Goal: Use online tool/utility: Utilize a website feature to perform a specific function

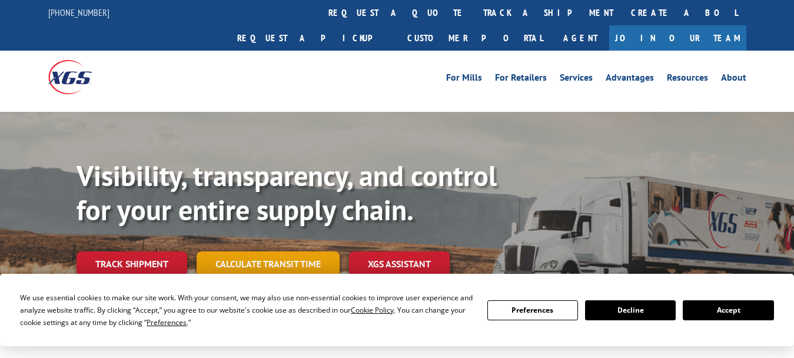
click at [300, 251] on link "Calculate transit time" at bounding box center [268, 263] width 143 height 25
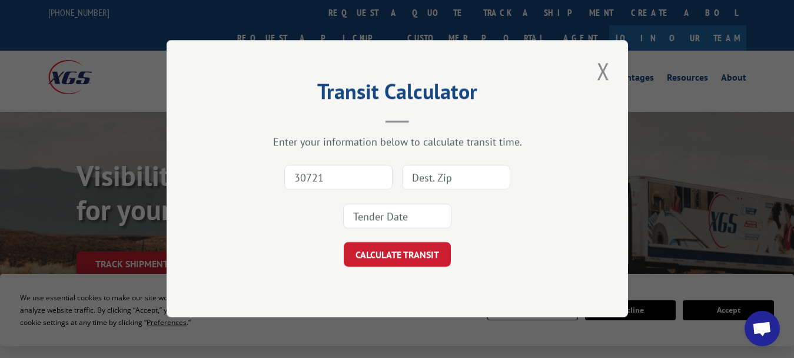
type input "30721"
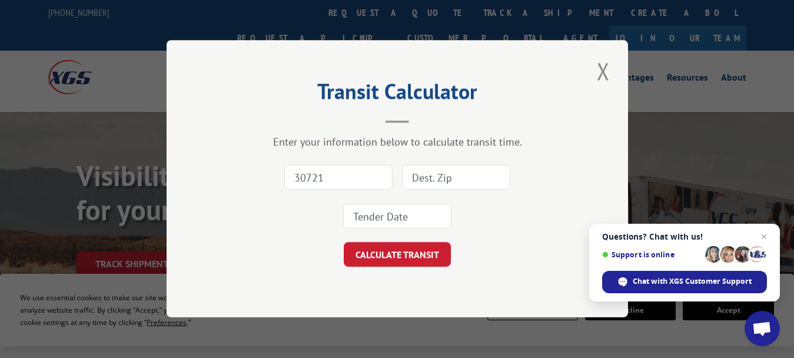
click at [451, 180] on input at bounding box center [456, 177] width 108 height 25
type input "98290"
click at [422, 215] on input at bounding box center [397, 216] width 108 height 25
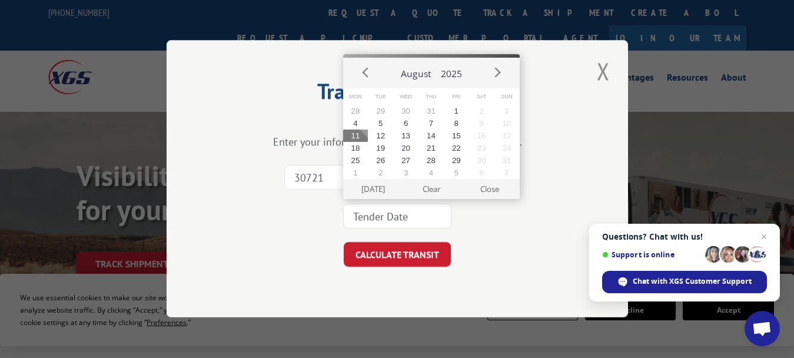
click at [358, 134] on button "11" at bounding box center [355, 136] width 25 height 12
type input "[DATE]"
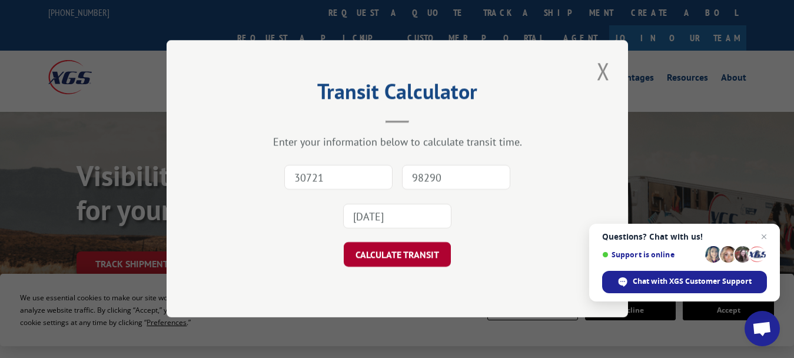
click at [373, 250] on button "CALCULATE TRANSIT" at bounding box center [397, 255] width 107 height 25
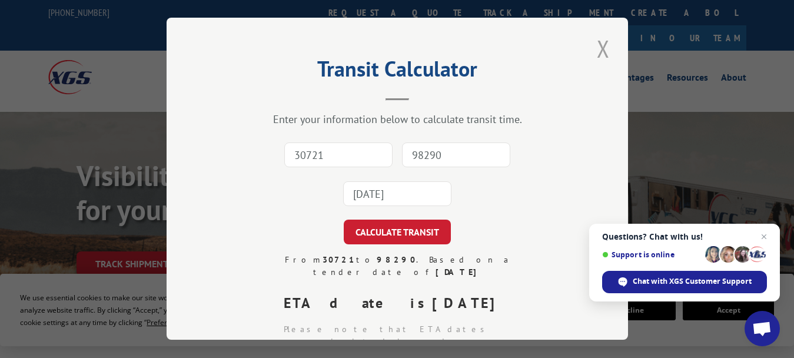
click at [598, 47] on button "Close modal" at bounding box center [604, 48] width 20 height 32
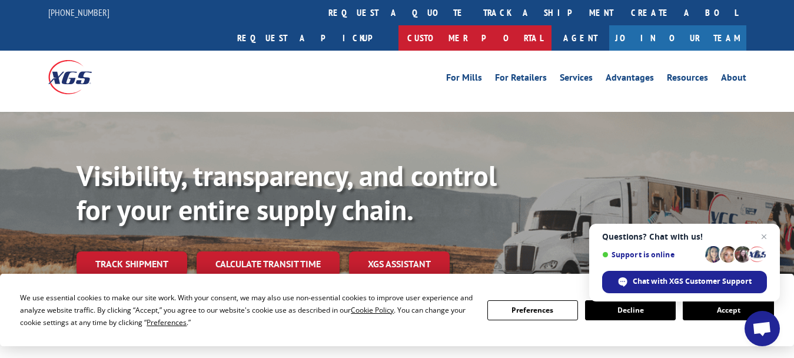
click at [552, 25] on link "Customer Portal" at bounding box center [475, 37] width 153 height 25
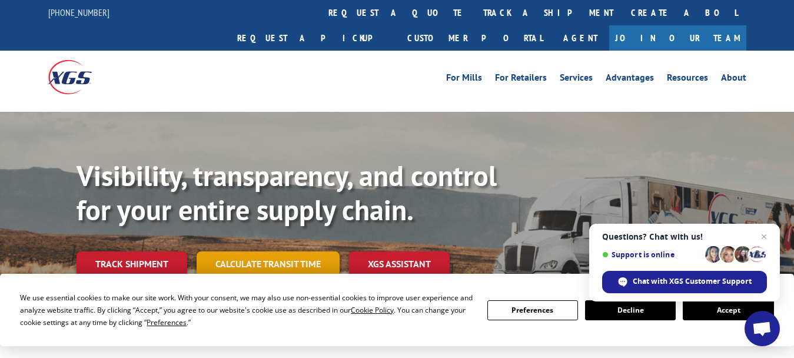
click at [270, 251] on link "Calculate transit time" at bounding box center [268, 263] width 143 height 25
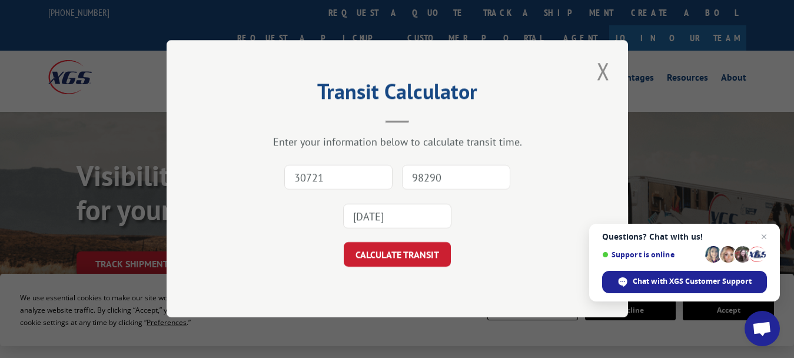
type input "30721"
click at [418, 175] on input "98290" at bounding box center [456, 177] width 108 height 25
type input "62959"
click at [377, 216] on input "[DATE]" at bounding box center [397, 216] width 108 height 25
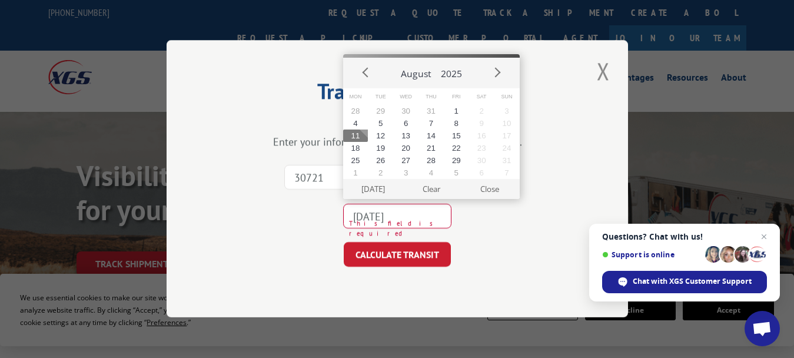
click at [357, 136] on button "11" at bounding box center [355, 136] width 25 height 12
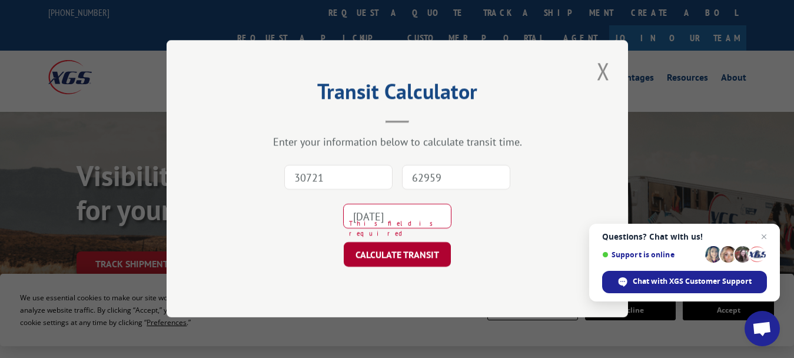
click at [382, 251] on button "CALCULATE TRANSIT" at bounding box center [397, 255] width 107 height 25
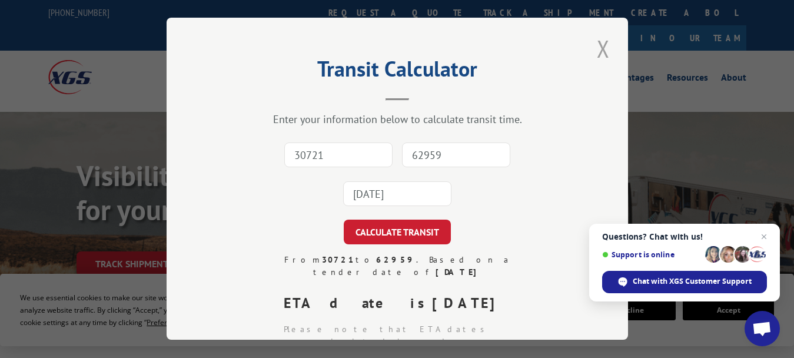
click at [594, 42] on button "Close modal" at bounding box center [604, 48] width 20 height 32
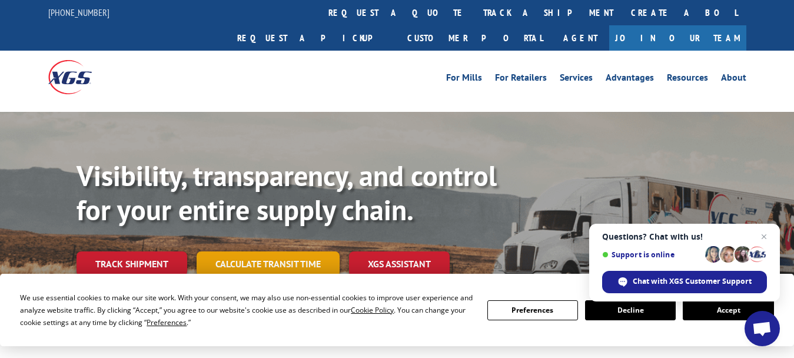
click at [254, 251] on link "Calculate transit time" at bounding box center [268, 263] width 143 height 25
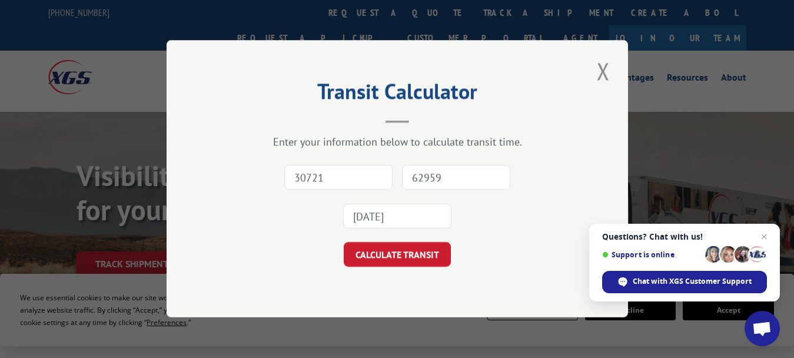
type input "30721"
click at [431, 179] on input "62959" at bounding box center [456, 177] width 108 height 25
type input "62959"
click at [398, 218] on input "[DATE]" at bounding box center [397, 216] width 108 height 25
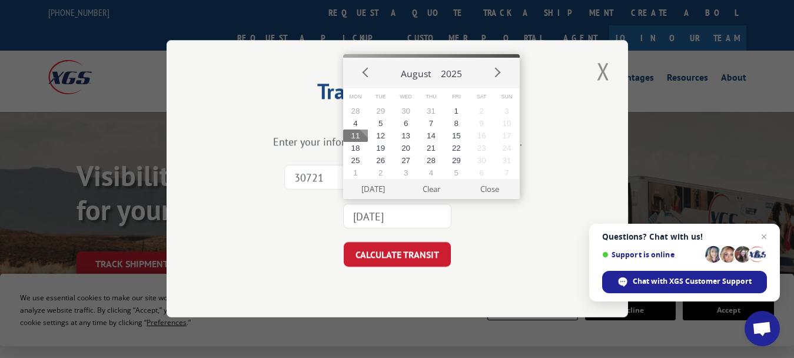
click at [349, 130] on button "11" at bounding box center [355, 136] width 25 height 12
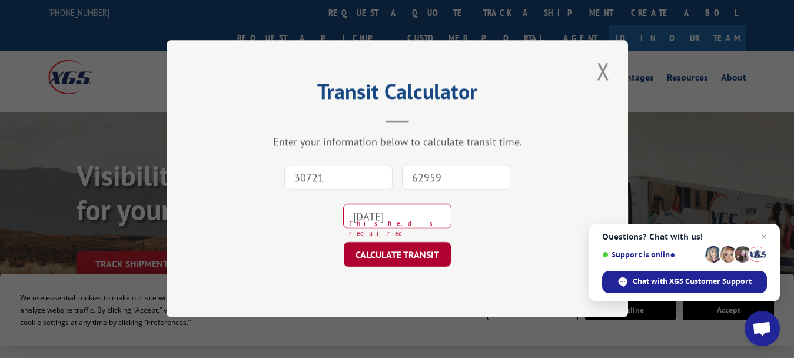
click at [386, 256] on button "CALCULATE TRANSIT" at bounding box center [397, 255] width 107 height 25
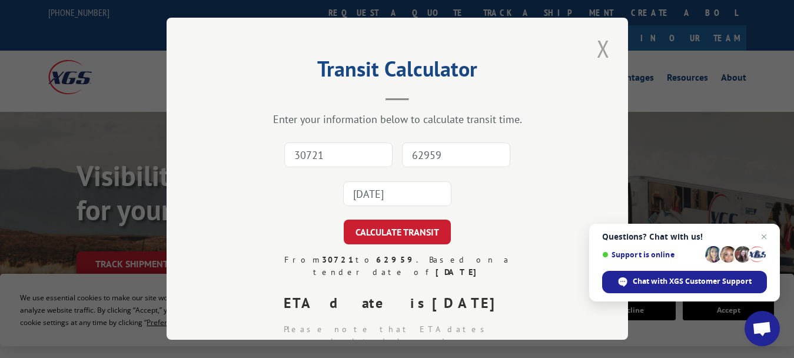
click at [603, 44] on button "Close modal" at bounding box center [604, 48] width 20 height 32
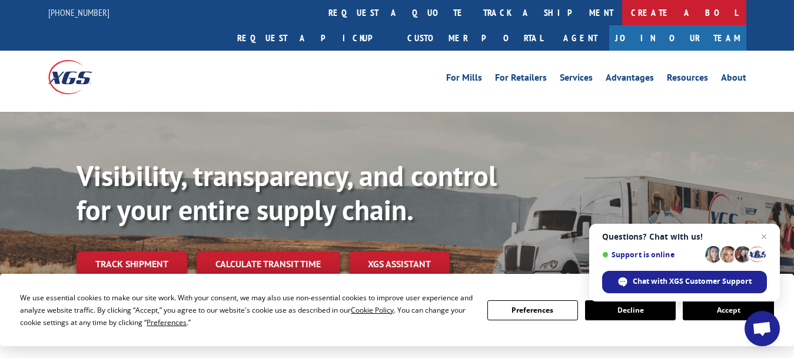
click at [622, 11] on link "Create a BOL" at bounding box center [684, 12] width 124 height 25
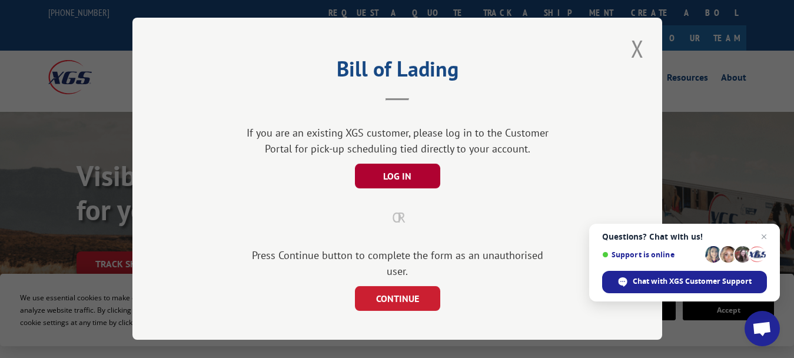
click at [396, 176] on button "LOG IN" at bounding box center [397, 176] width 85 height 25
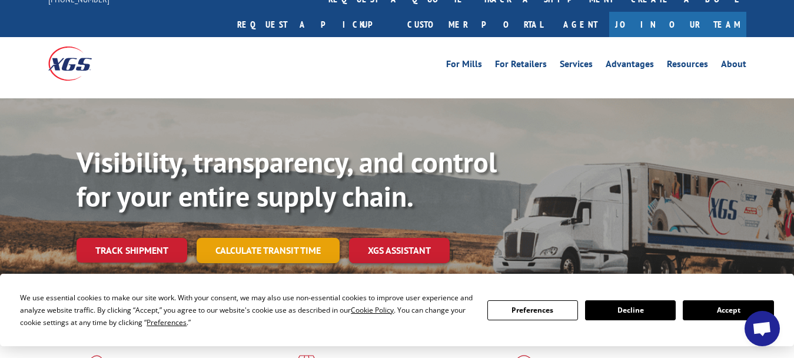
scroll to position [14, 0]
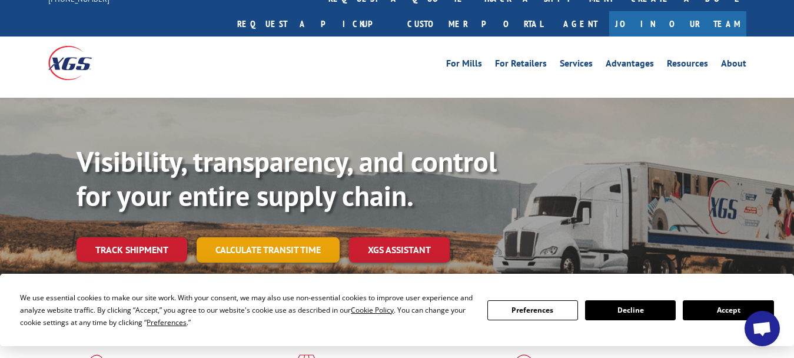
click at [259, 237] on link "Calculate transit time" at bounding box center [268, 249] width 143 height 25
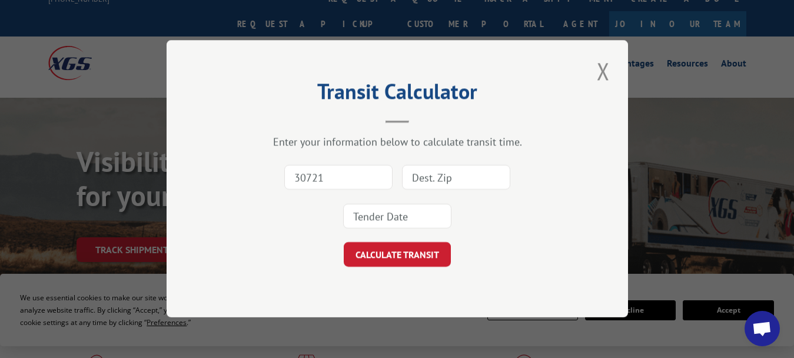
type input "30721"
click at [430, 175] on input at bounding box center [456, 177] width 108 height 25
type input "66962"
click at [396, 218] on input at bounding box center [397, 216] width 108 height 25
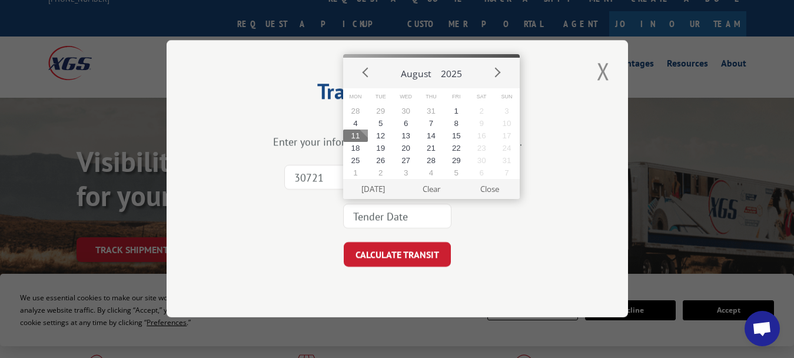
click at [359, 133] on button "11" at bounding box center [355, 136] width 25 height 12
type input "[DATE]"
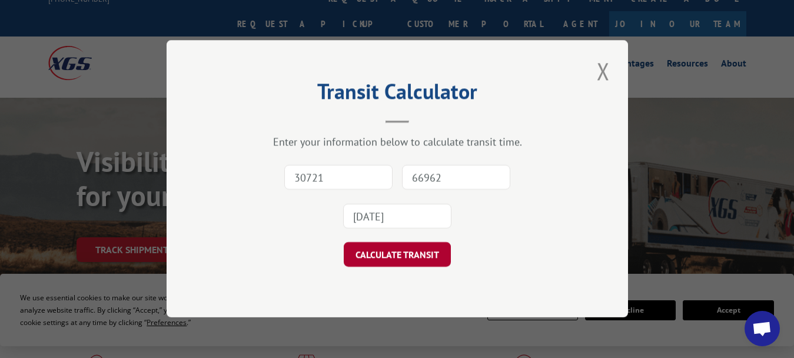
click at [382, 254] on button "CALCULATE TRANSIT" at bounding box center [397, 255] width 107 height 25
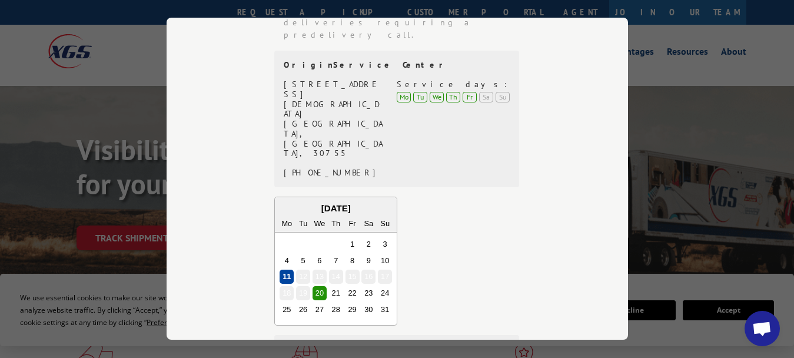
scroll to position [34, 0]
